Goal: Transaction & Acquisition: Book appointment/travel/reservation

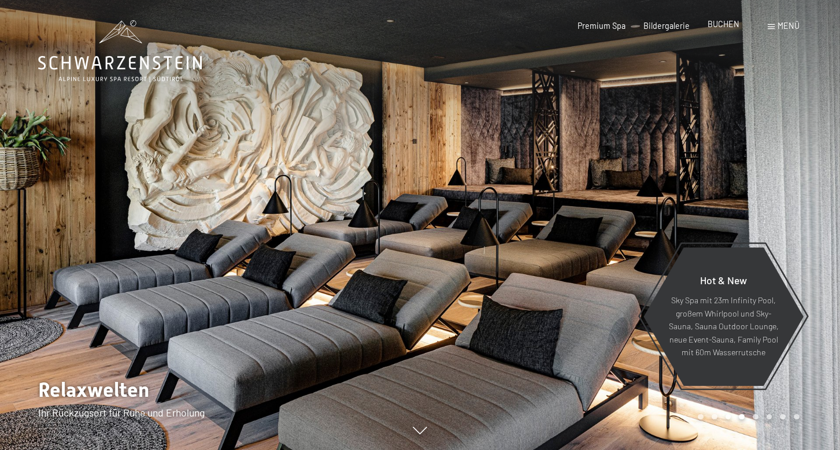
click at [723, 26] on span "BUCHEN" at bounding box center [724, 24] width 32 height 10
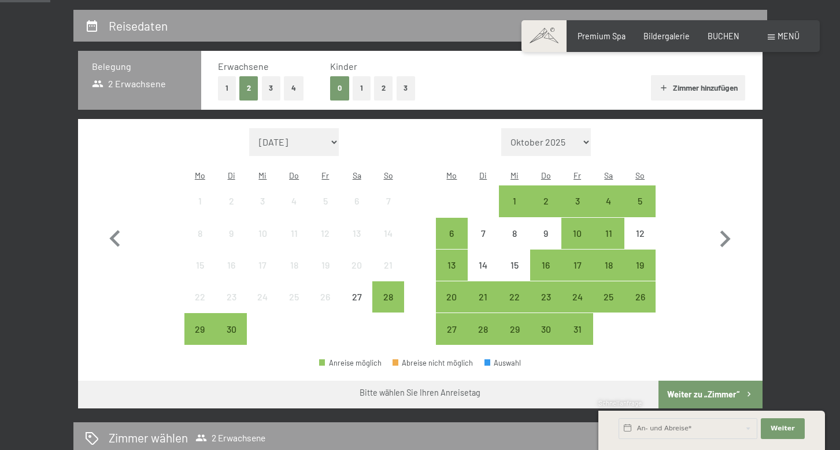
scroll to position [234, 0]
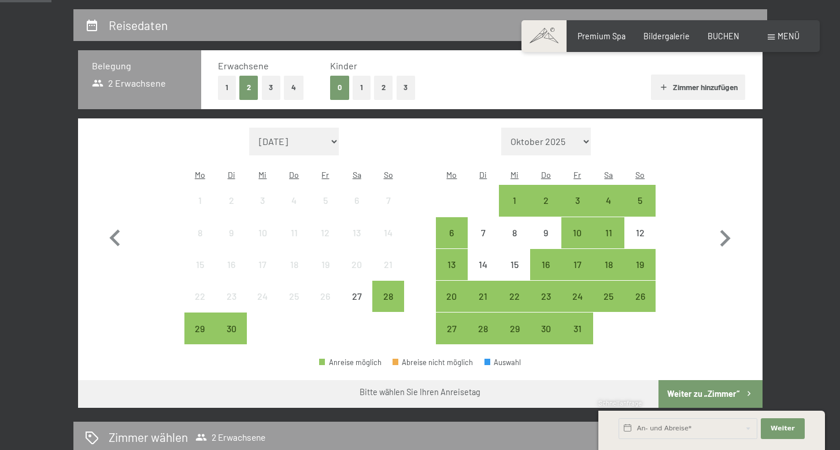
select select "[DATE]"
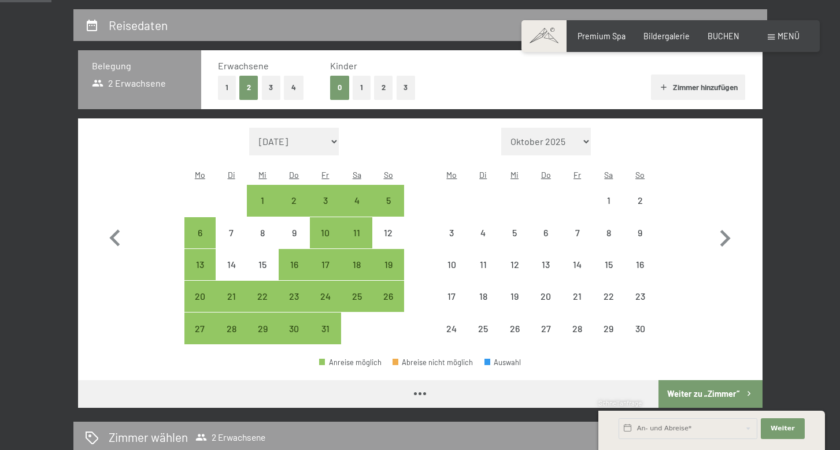
select select "[DATE]"
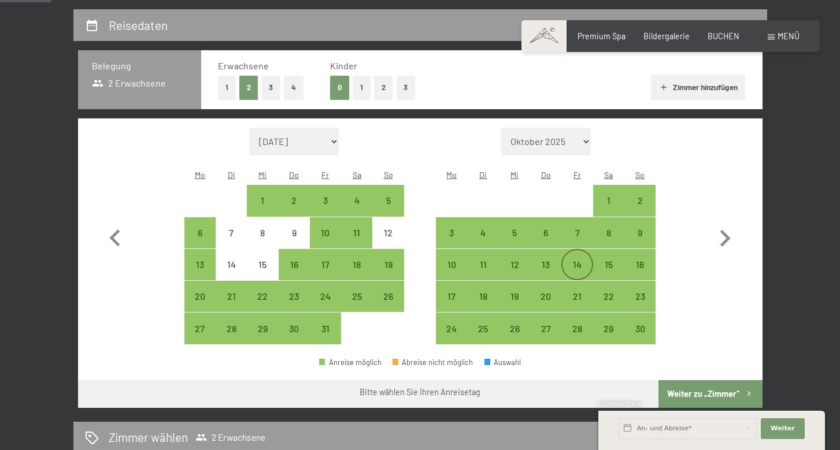
click at [568, 260] on div "14" at bounding box center [576, 274] width 29 height 29
select select "[DATE]"
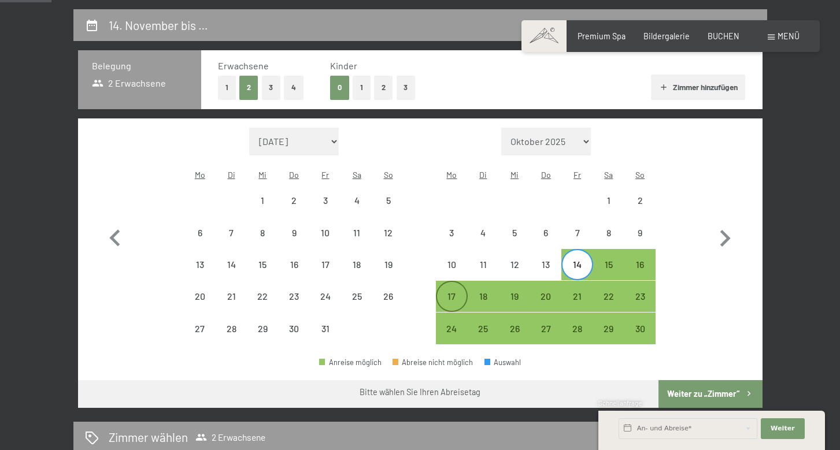
click at [439, 292] on div "17" at bounding box center [451, 306] width 29 height 29
select select "[DATE]"
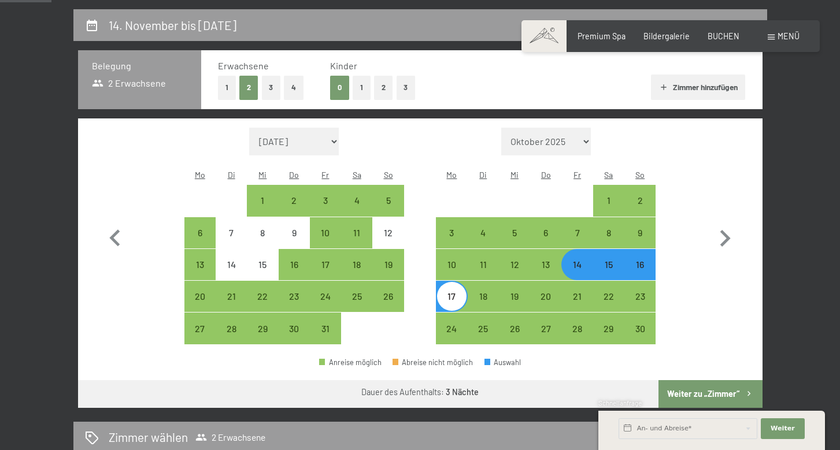
click at [694, 382] on button "Weiter zu „Zimmer“" at bounding box center [709, 394] width 103 height 28
select select "[DATE]"
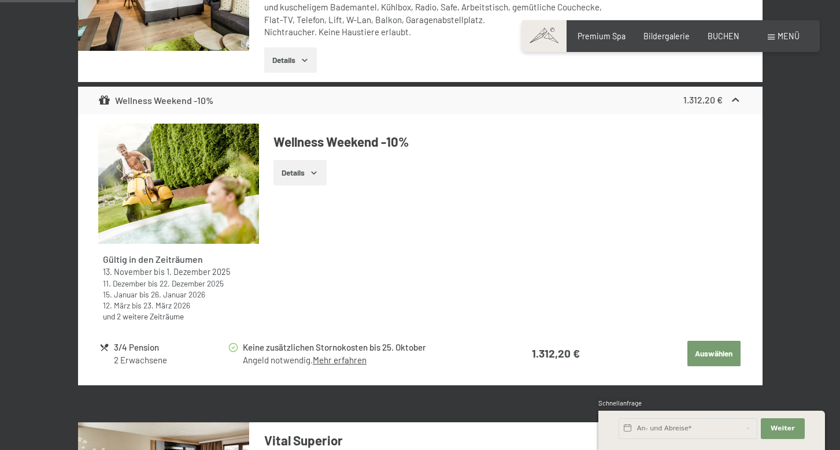
scroll to position [453, 0]
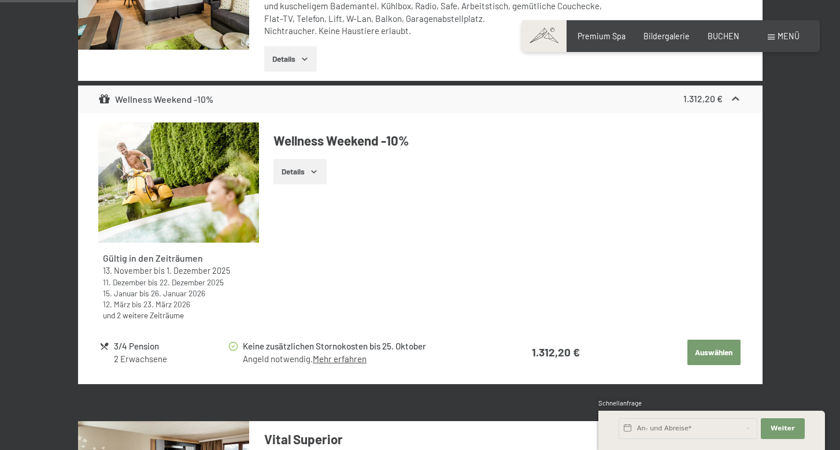
click at [705, 347] on button "Auswählen" at bounding box center [713, 352] width 53 height 25
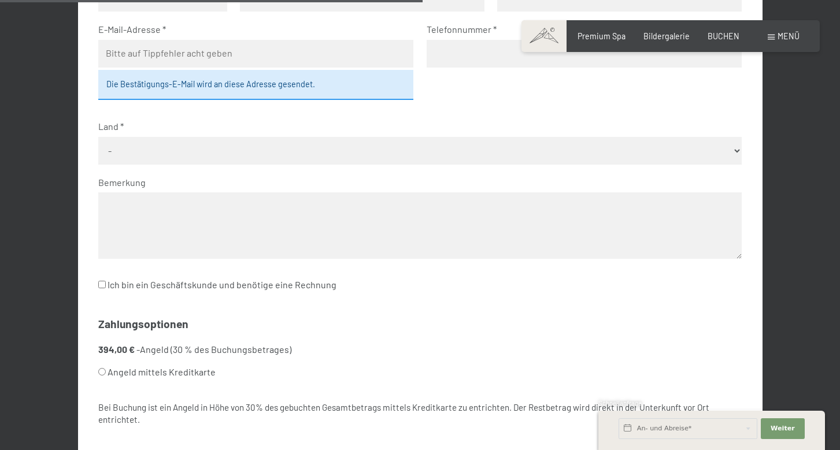
scroll to position [242, 0]
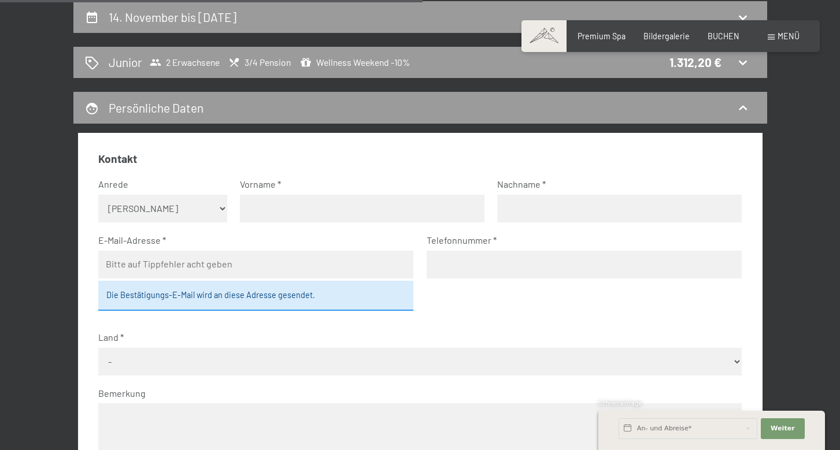
select select "m"
type input "[PERSON_NAME]"
type input "samue"
type input "[PERSON_NAME][EMAIL_ADDRESS][PERSON_NAME][DOMAIN_NAME]"
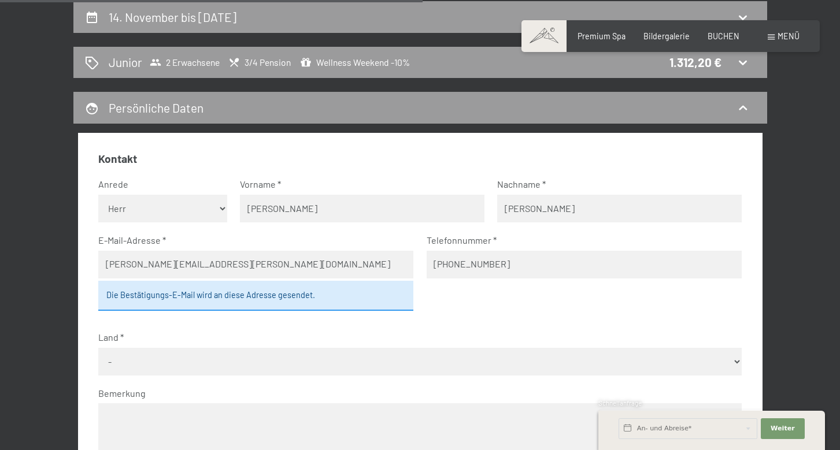
type input "[PHONE_NUMBER]"
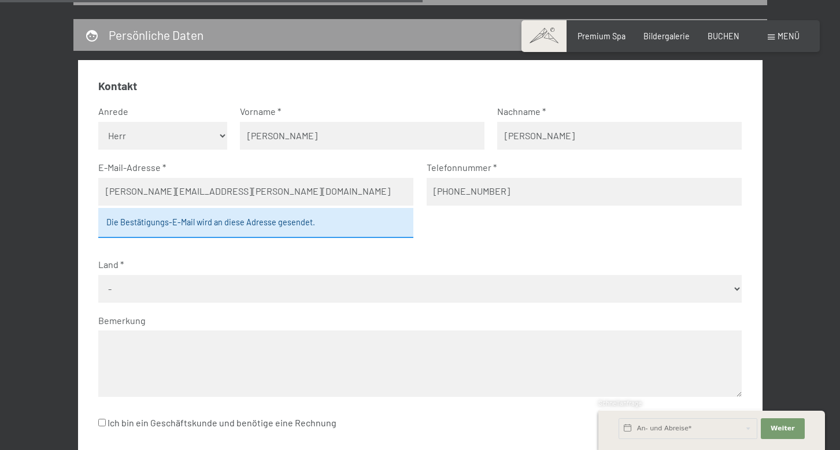
scroll to position [341, 0]
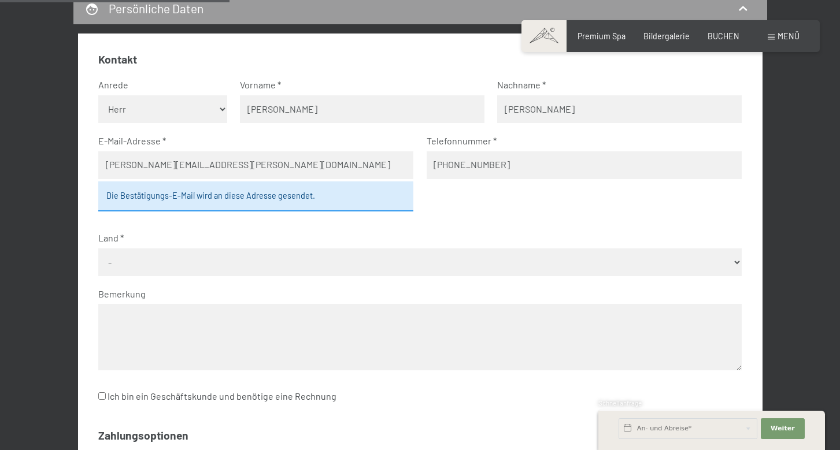
select select "AUT"
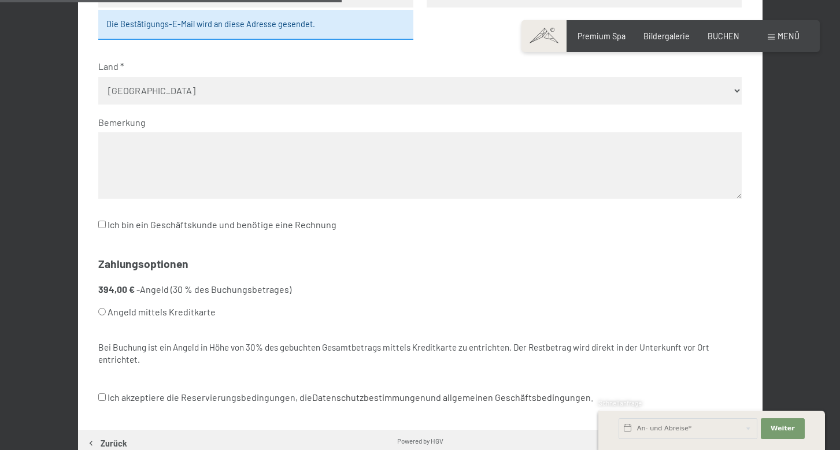
scroll to position [513, 0]
click at [140, 301] on label "Angeld mittels Kreditkarte" at bounding box center [406, 312] width 616 height 22
click at [106, 308] on input "Angeld mittels Kreditkarte" at bounding box center [102, 312] width 8 height 8
radio input "true"
click at [129, 386] on label "Ich akzeptiere die Reservierungsbedingungen, die Datenschutzbestimmungen und al…" at bounding box center [345, 397] width 495 height 22
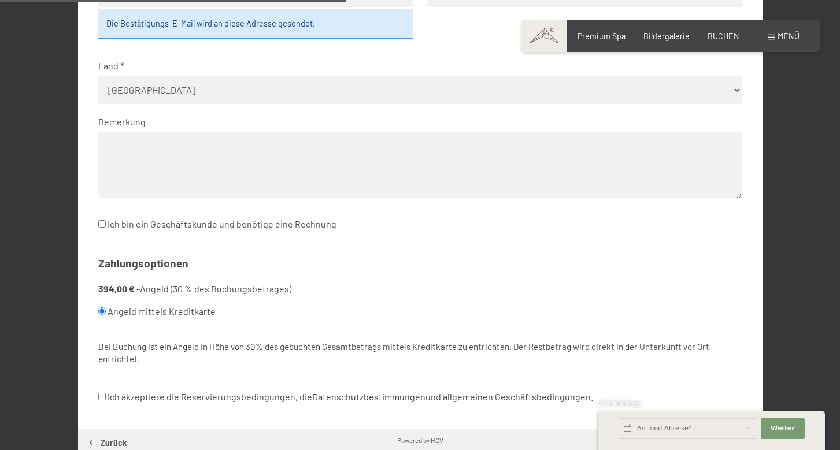
click at [106, 393] on input "Ich akzeptiere die Reservierungsbedingungen, die Datenschutzbestimmungen und al…" at bounding box center [102, 397] width 8 height 8
checkbox input "true"
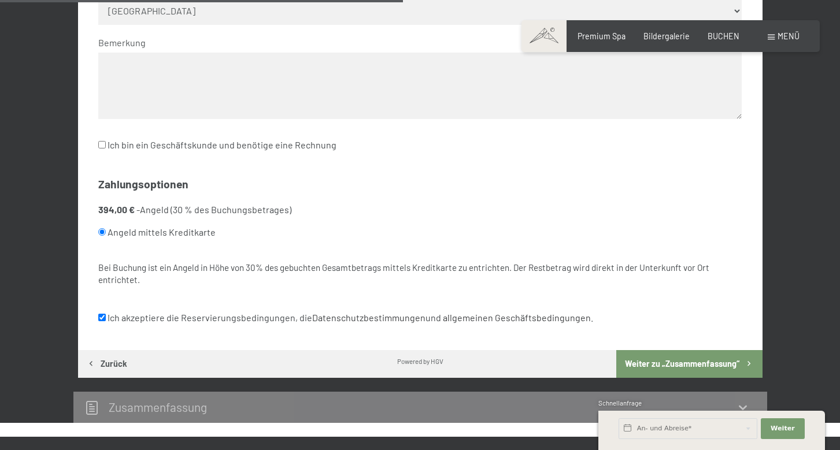
scroll to position [599, 0]
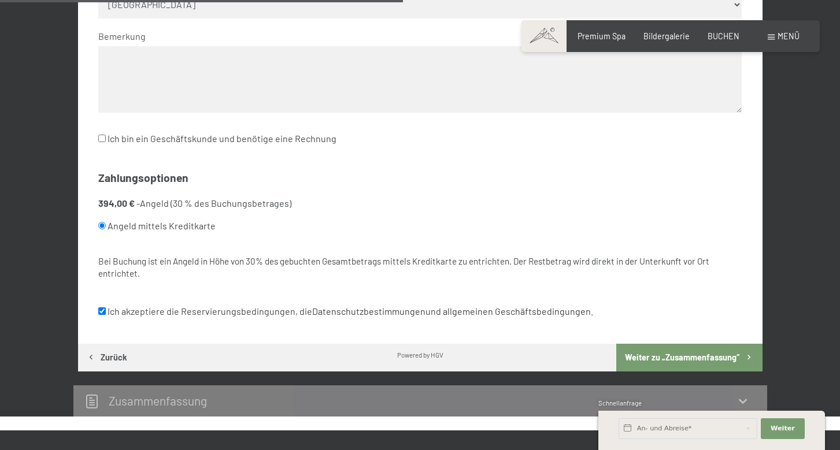
click at [179, 215] on label "Angeld mittels Kreditkarte" at bounding box center [406, 226] width 616 height 22
click at [106, 222] on input "Angeld mittels Kreditkarte" at bounding box center [102, 226] width 8 height 8
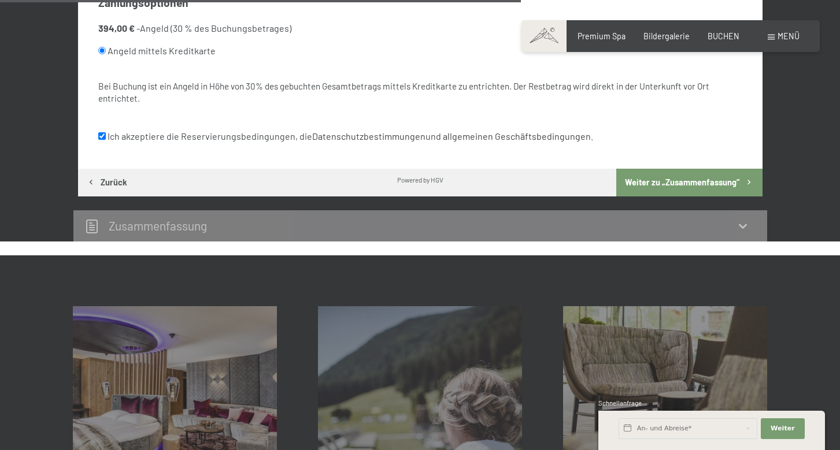
click at [664, 169] on button "Weiter zu „Zusammen­fassung“" at bounding box center [689, 183] width 146 height 28
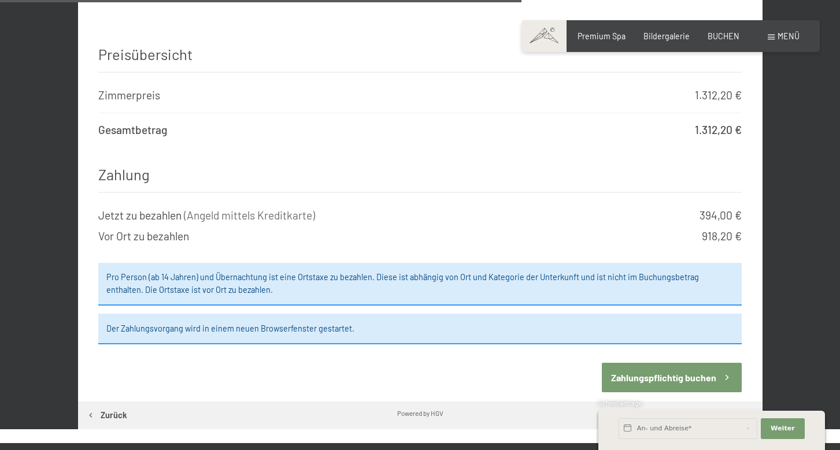
scroll to position [1128, 0]
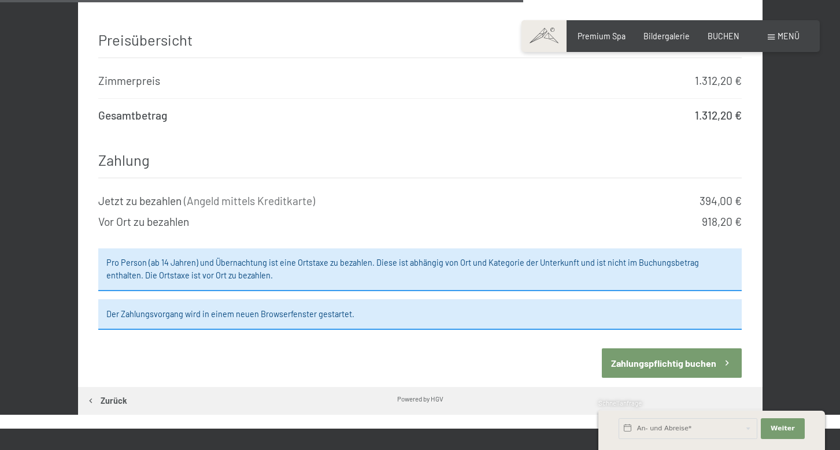
click at [649, 349] on button "Zahlungspflichtig buchen" at bounding box center [672, 363] width 140 height 29
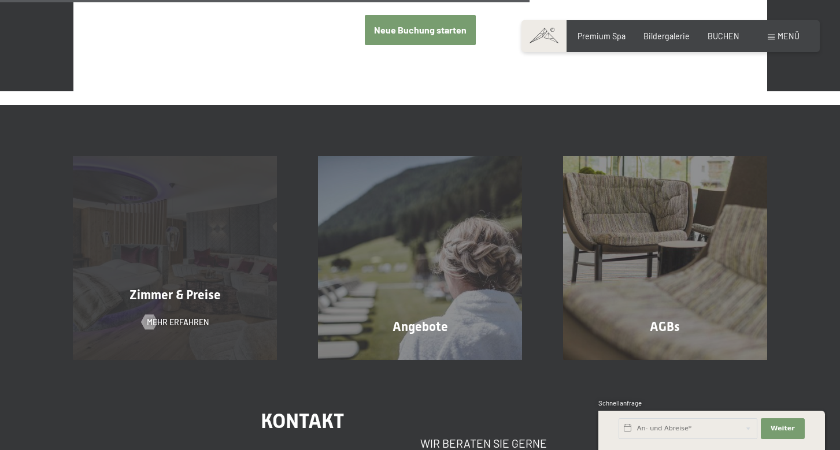
scroll to position [643, 0]
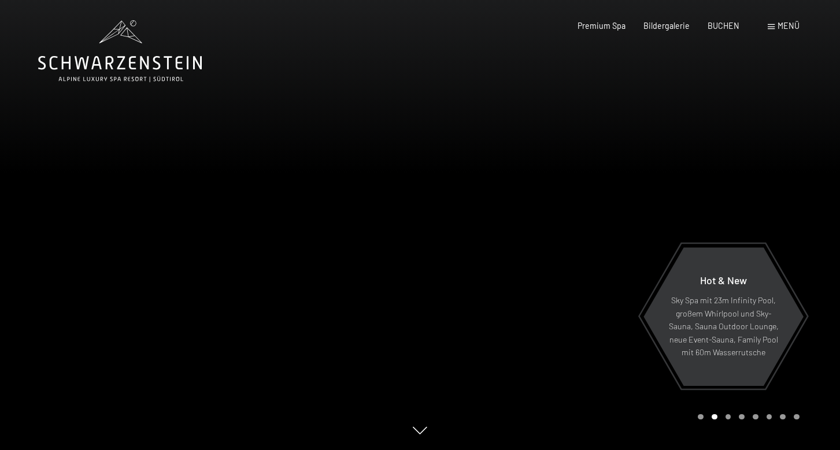
click at [775, 25] on div "Menü" at bounding box center [784, 26] width 32 height 12
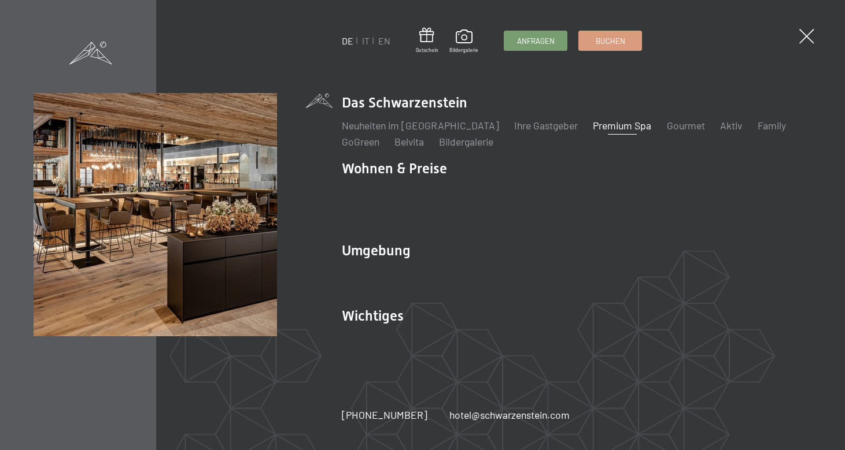
click at [612, 132] on link "Premium Spa" at bounding box center [622, 125] width 58 height 13
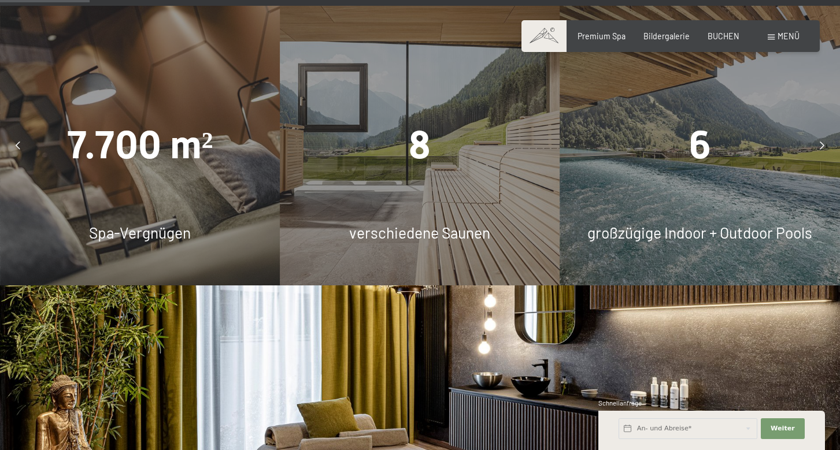
scroll to position [773, 0]
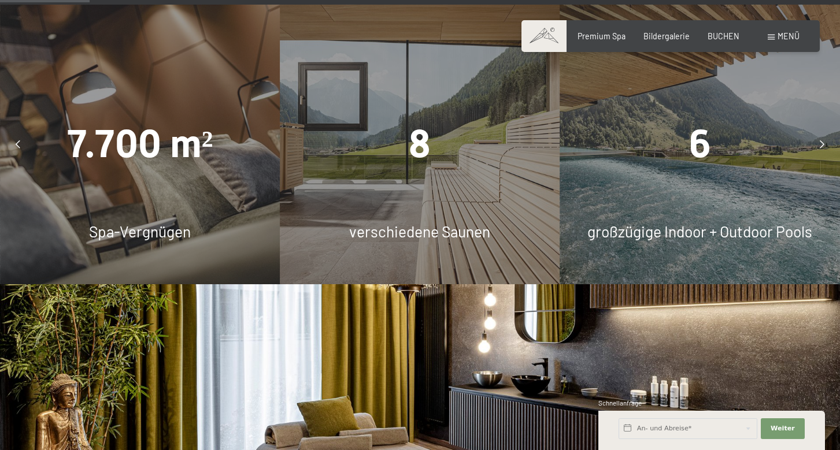
click at [423, 140] on span "8" at bounding box center [420, 143] width 22 height 45
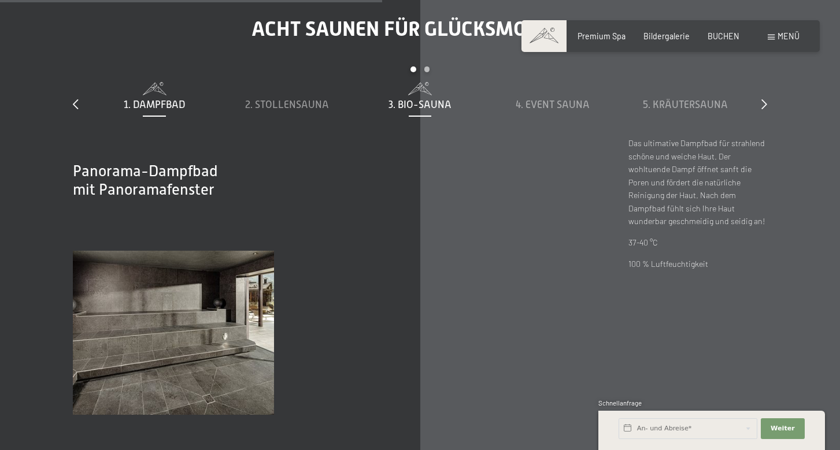
scroll to position [3293, 0]
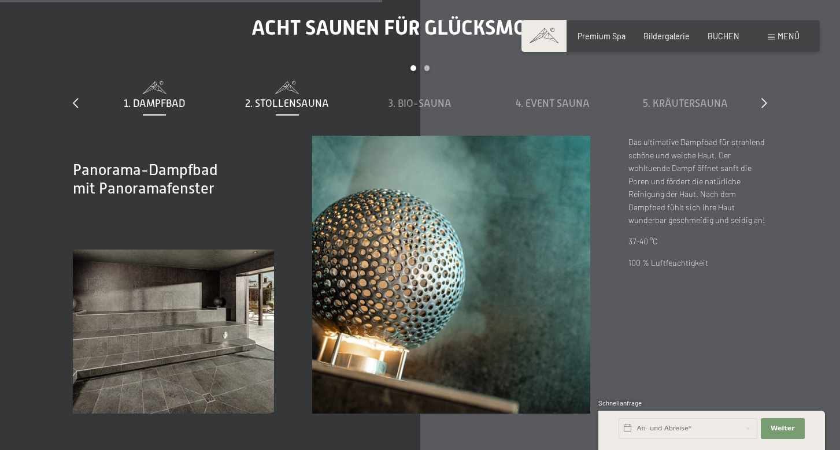
click at [279, 98] on span "2. Stollensauna" at bounding box center [287, 104] width 84 height 12
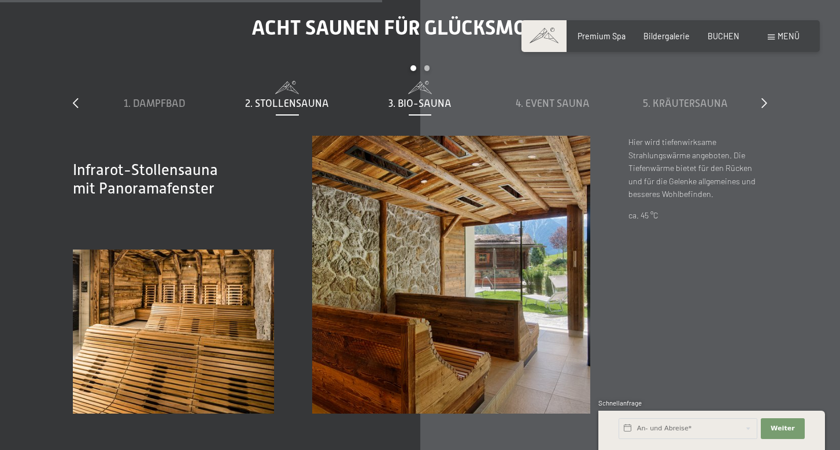
click at [408, 98] on span "3. Bio-Sauna" at bounding box center [419, 104] width 63 height 12
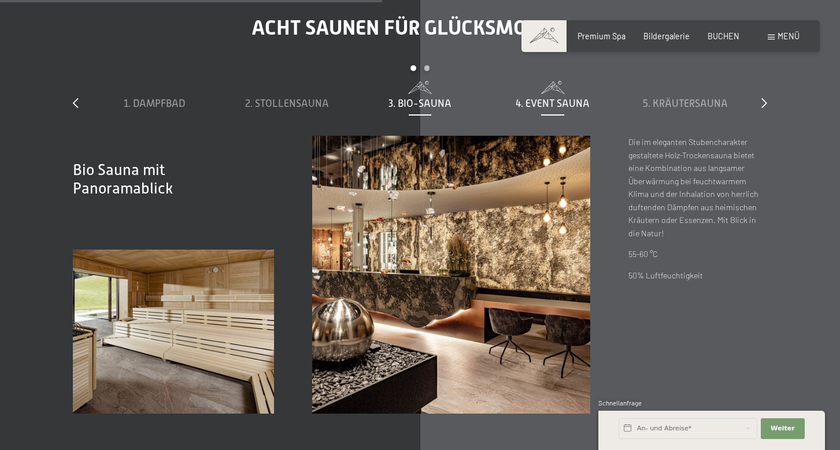
click at [544, 98] on span "4. Event Sauna" at bounding box center [553, 104] width 74 height 12
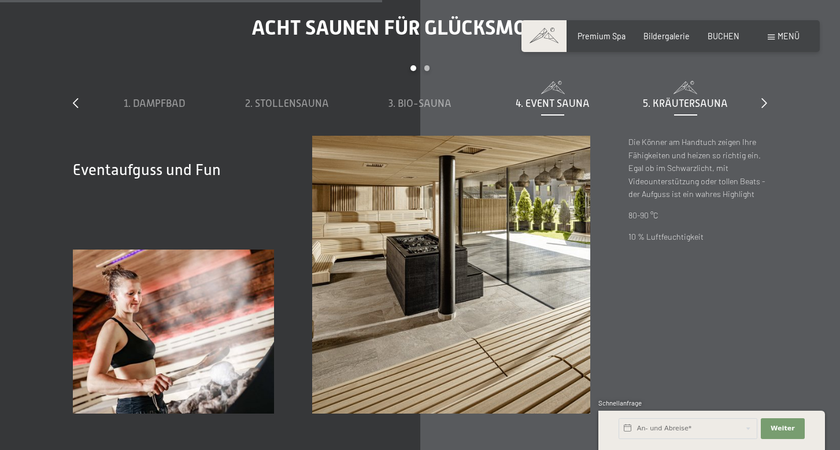
click at [671, 98] on span "5. Kräutersauna" at bounding box center [685, 104] width 85 height 12
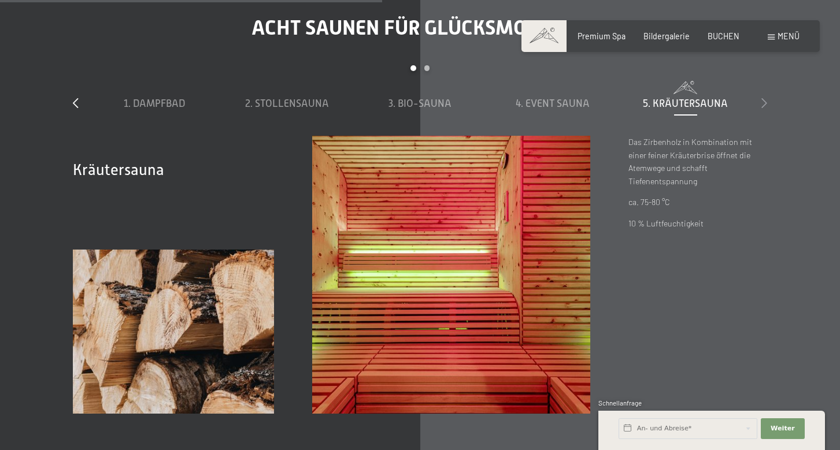
click at [762, 98] on icon at bounding box center [764, 103] width 6 height 10
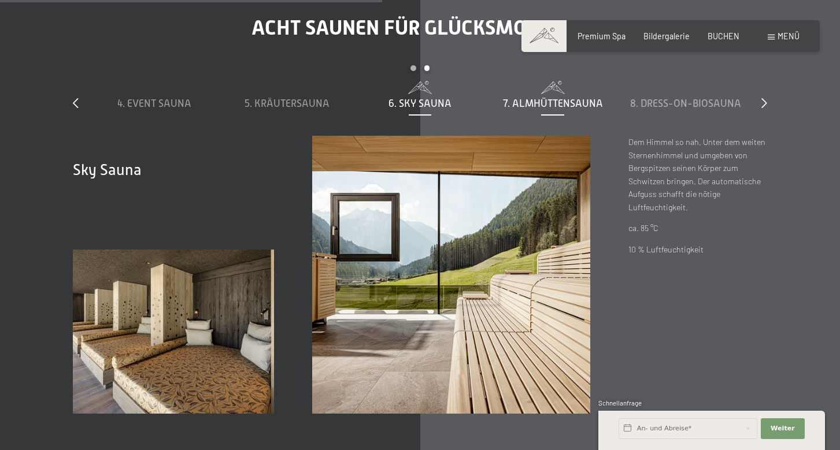
click at [564, 98] on span "7. Almhüttensauna" at bounding box center [553, 104] width 100 height 12
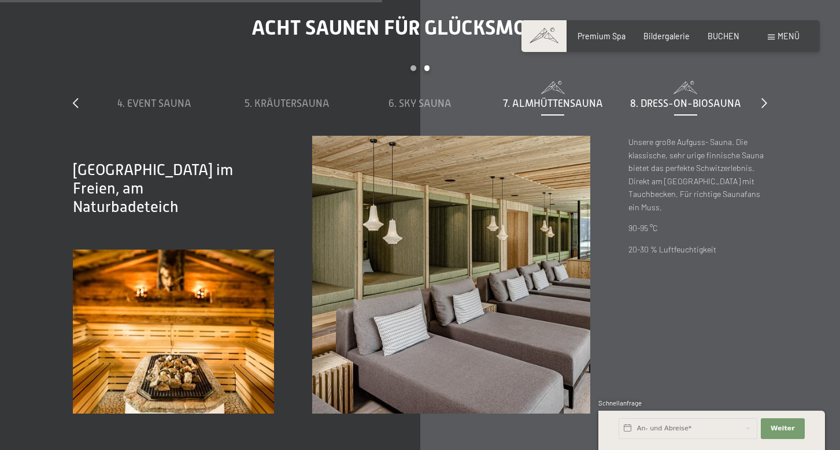
click at [652, 98] on span "8. Dress-on-Biosauna" at bounding box center [685, 104] width 111 height 12
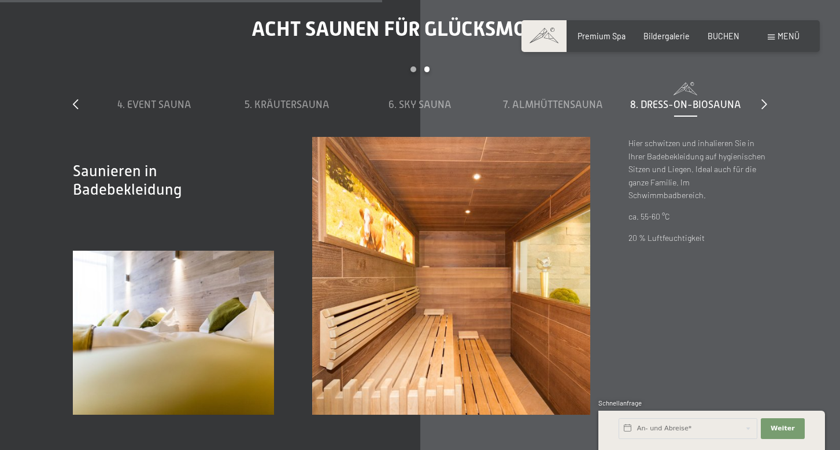
scroll to position [3289, 0]
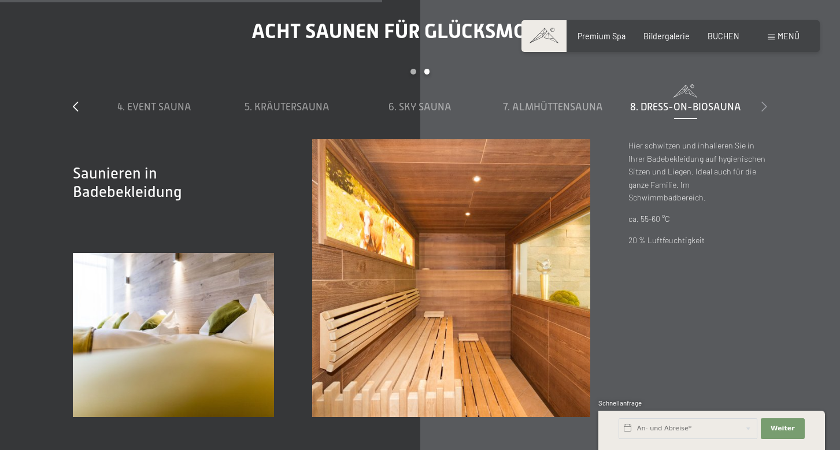
click at [762, 101] on icon at bounding box center [764, 106] width 6 height 10
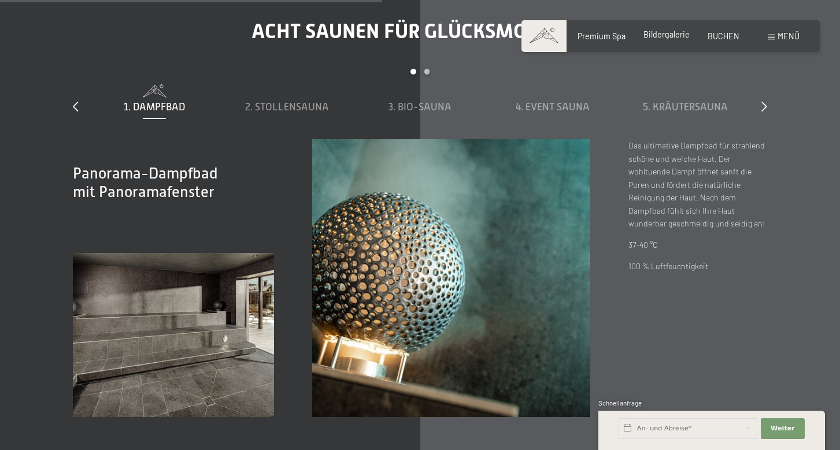
click at [680, 38] on span "Bildergalerie" at bounding box center [666, 34] width 46 height 10
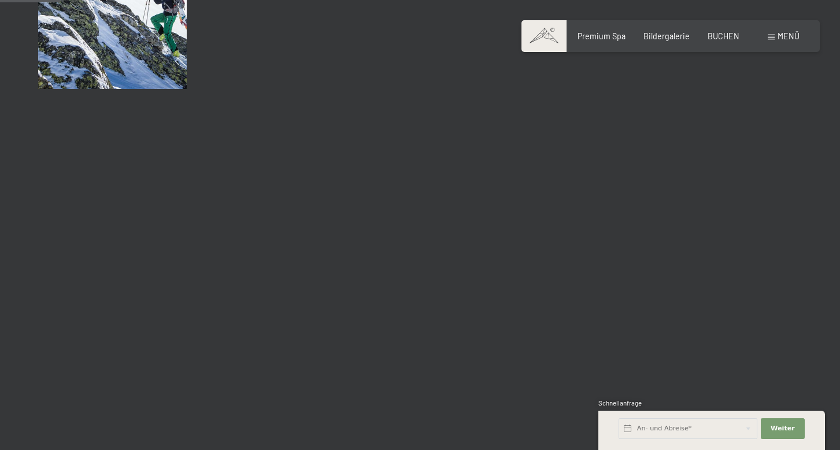
scroll to position [864, 0]
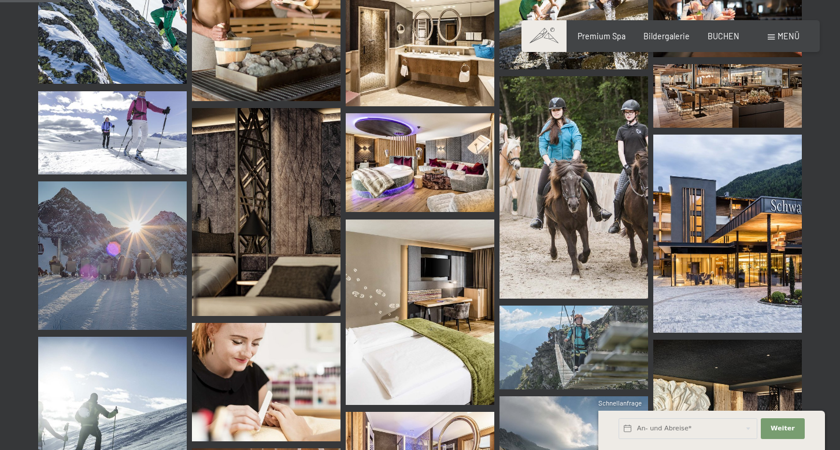
click at [694, 236] on img at bounding box center [727, 234] width 149 height 198
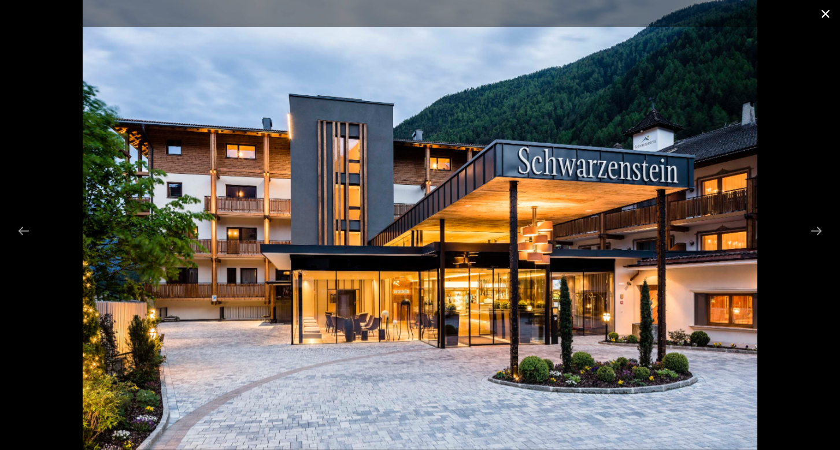
click at [831, 16] on button "Close gallery" at bounding box center [825, 13] width 29 height 27
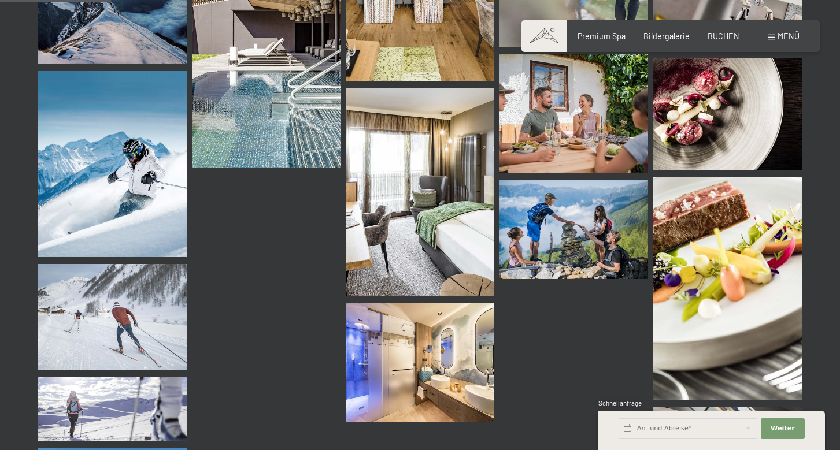
scroll to position [1586, 0]
